Goal: Transaction & Acquisition: Subscribe to service/newsletter

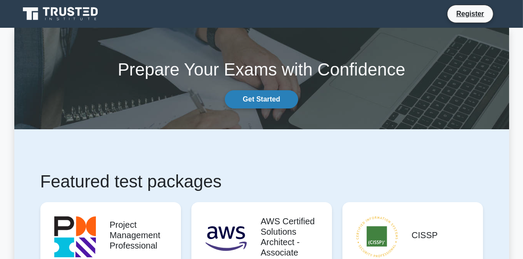
click at [246, 102] on link "Get Started" at bounding box center [261, 99] width 73 height 18
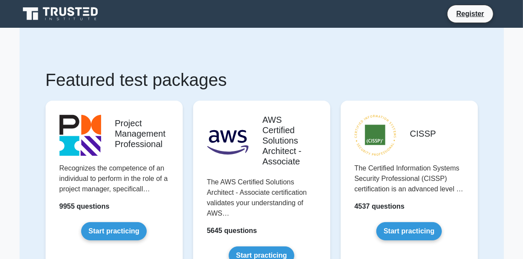
scroll to position [1, 0]
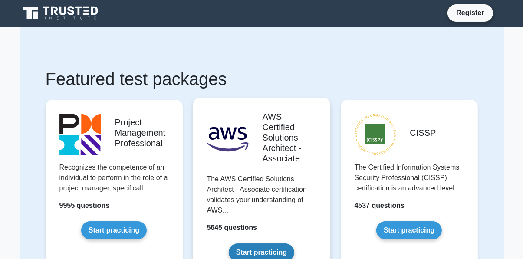
click at [249, 257] on link "Start practicing" at bounding box center [262, 252] width 66 height 18
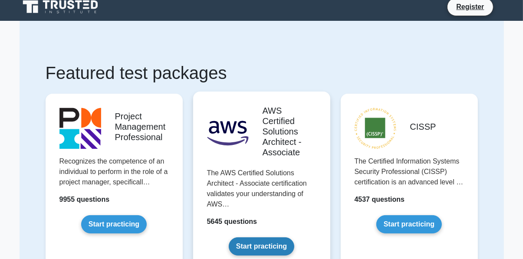
scroll to position [37, 0]
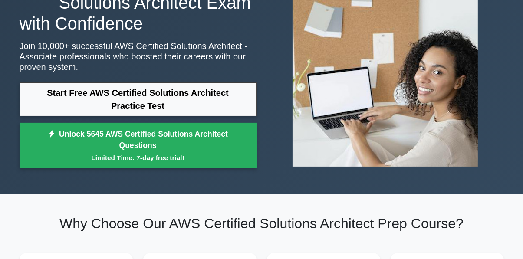
scroll to position [79, 0]
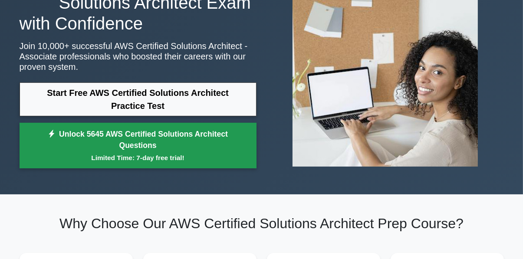
click at [77, 156] on small "Limited Time: 7-day free trial!" at bounding box center [137, 158] width 215 height 10
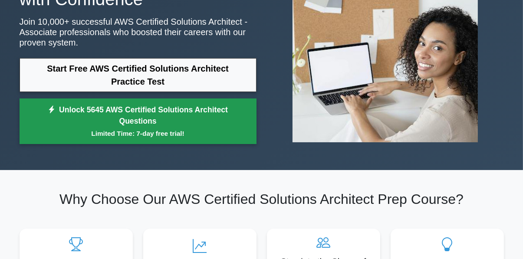
scroll to position [115, 0]
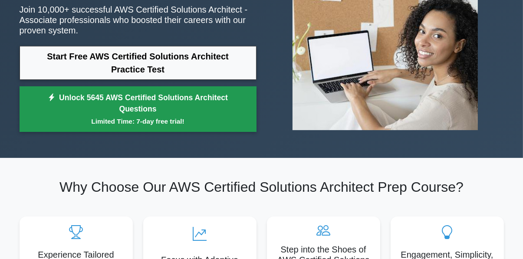
click at [90, 116] on small "Limited Time: 7-day free trial!" at bounding box center [137, 121] width 215 height 10
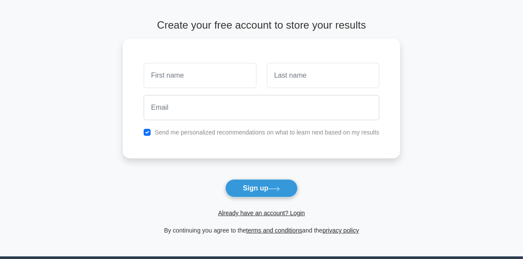
scroll to position [30, 0]
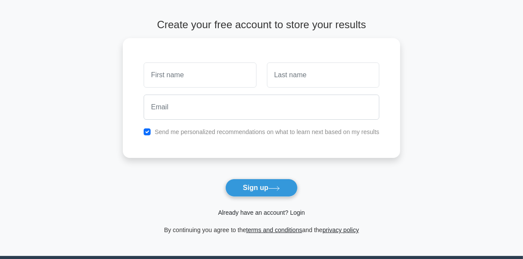
click at [257, 215] on link "Already have an account? Login" at bounding box center [261, 212] width 87 height 7
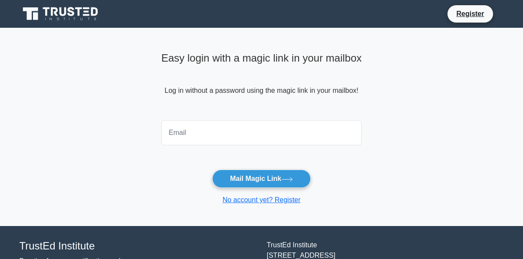
click at [182, 134] on input "email" at bounding box center [261, 132] width 200 height 25
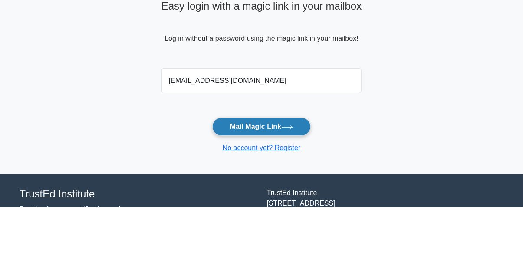
type input "ybrahmi66@gmail.com"
click at [231, 181] on button "Mail Magic Link" at bounding box center [261, 179] width 98 height 18
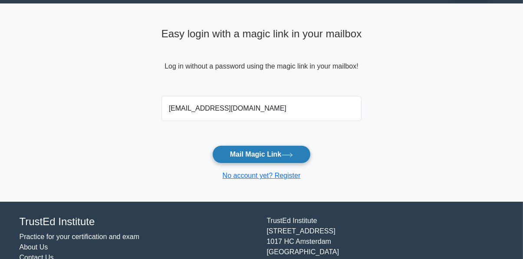
scroll to position [36, 0]
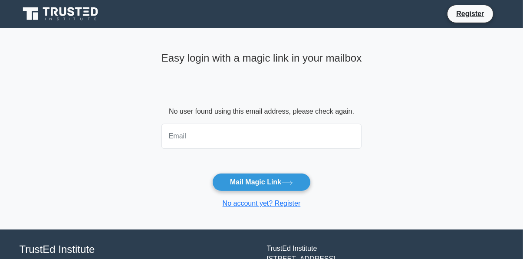
click at [186, 136] on input "email" at bounding box center [261, 136] width 200 height 25
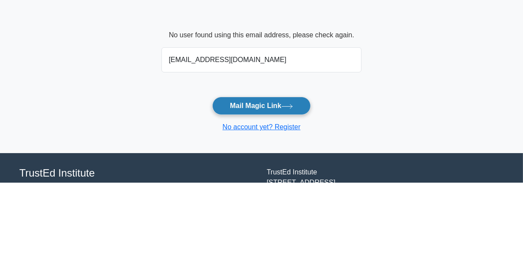
type input "[EMAIL_ADDRESS][DOMAIN_NAME]"
click at [231, 184] on button "Mail Magic Link" at bounding box center [261, 182] width 98 height 18
